Goal: Understand process/instructions: Learn how to perform a task or action

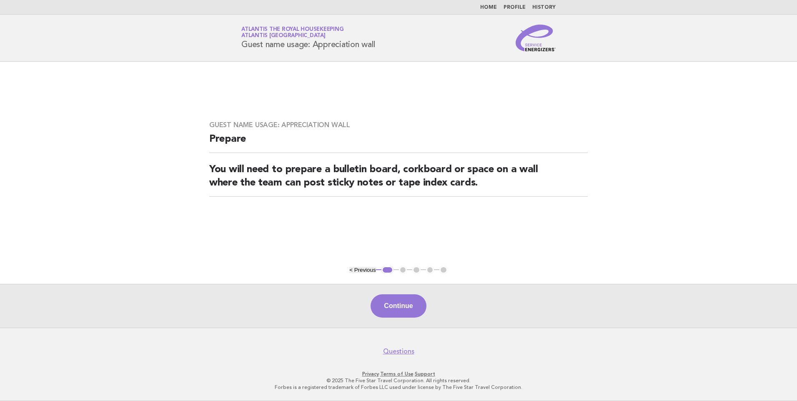
click at [492, 5] on link "Home" at bounding box center [488, 7] width 17 height 5
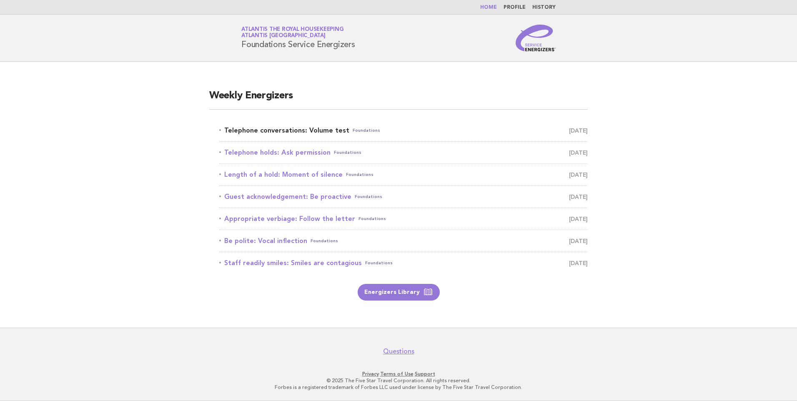
click at [320, 128] on link "Telephone conversations: Volume test Foundations [DATE]" at bounding box center [403, 131] width 368 height 12
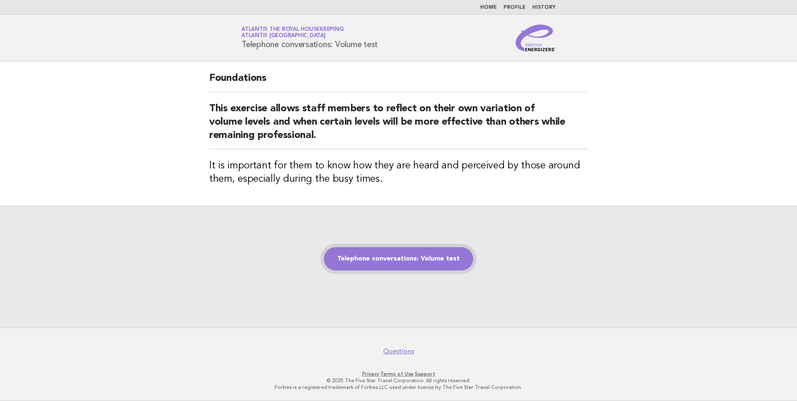
click at [387, 253] on link "Telephone conversations: Volume test" at bounding box center [398, 258] width 149 height 23
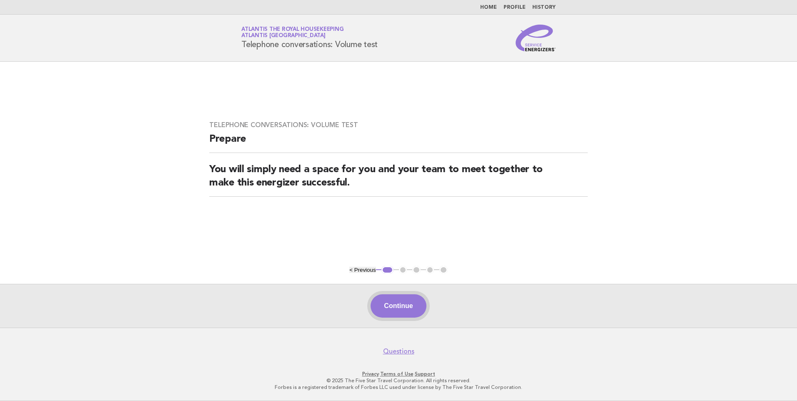
click at [398, 297] on button "Continue" at bounding box center [398, 305] width 55 height 23
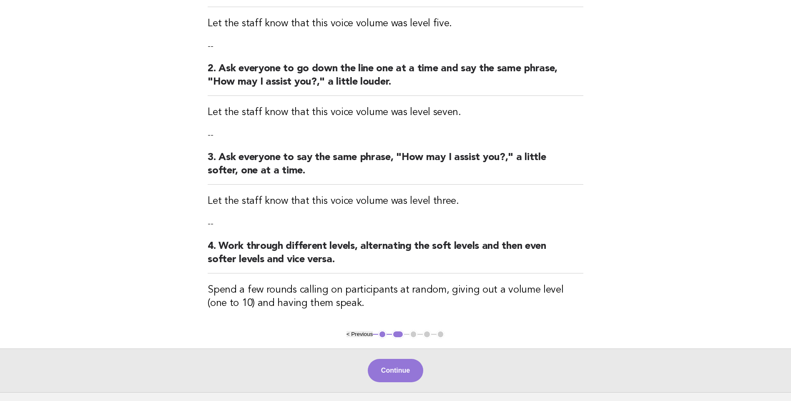
scroll to position [167, 0]
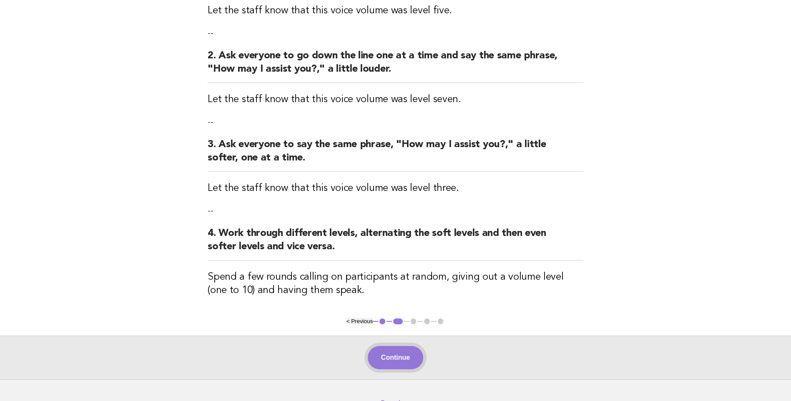
click at [400, 351] on button "Continue" at bounding box center [395, 357] width 55 height 23
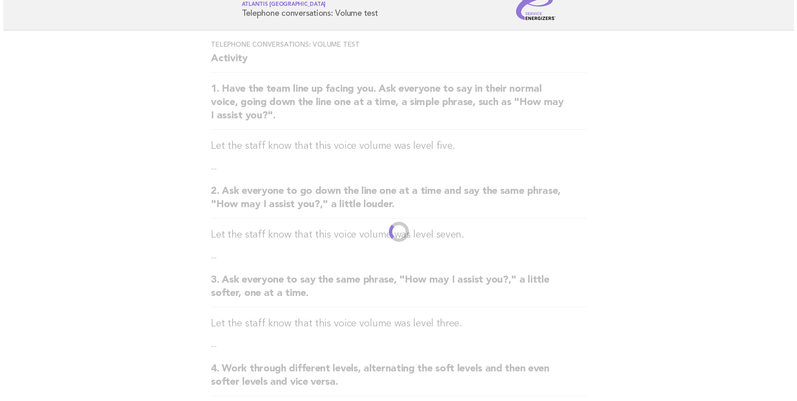
scroll to position [0, 0]
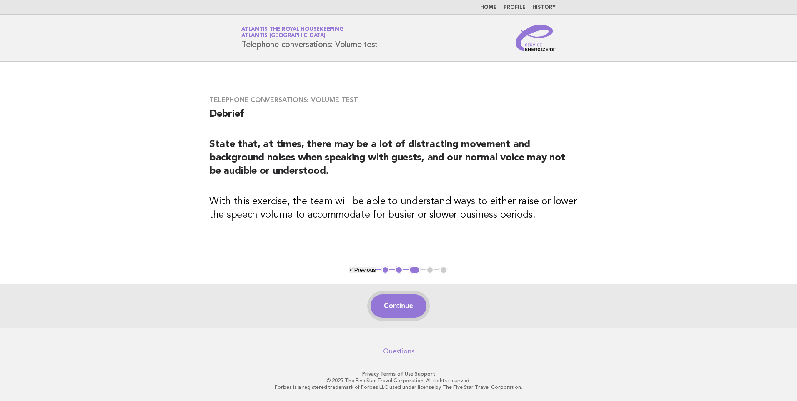
click at [419, 306] on button "Continue" at bounding box center [398, 305] width 55 height 23
